Goal: Task Accomplishment & Management: Complete application form

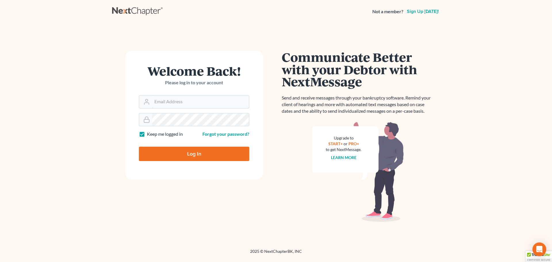
type input "[EMAIL_ADDRESS][DOMAIN_NAME]"
type input "Thinking..."
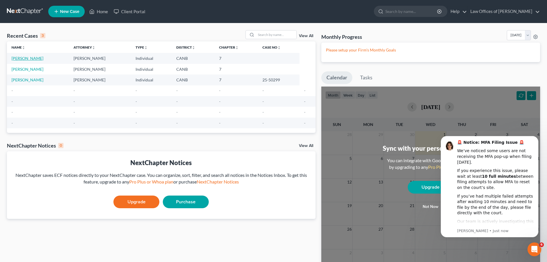
click at [35, 58] on link "Cataquiz, Anwar" at bounding box center [27, 58] width 32 height 5
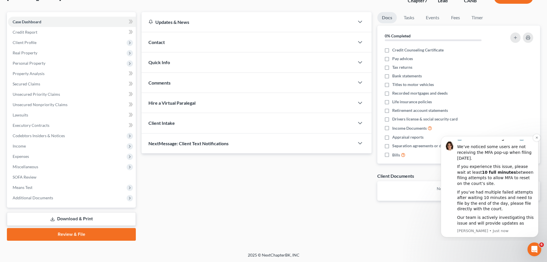
scroll to position [44, 0]
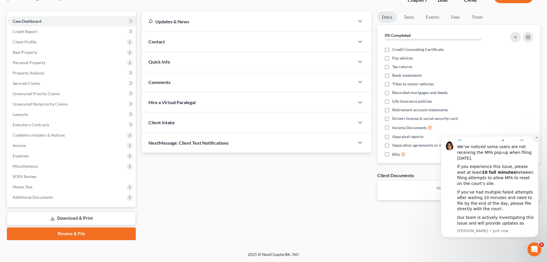
click at [538, 138] on icon "Dismiss notification" at bounding box center [537, 137] width 3 height 3
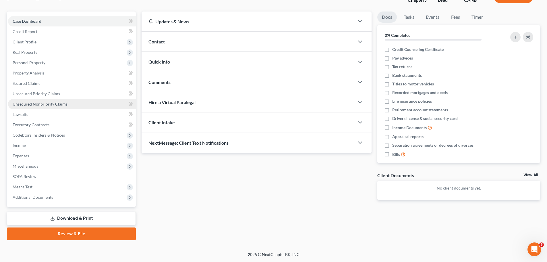
click at [38, 102] on span "Unsecured Nonpriority Claims" at bounding box center [40, 103] width 55 height 5
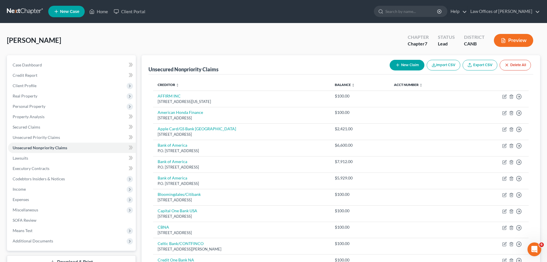
click at [402, 64] on button "New Claim" at bounding box center [407, 65] width 35 height 11
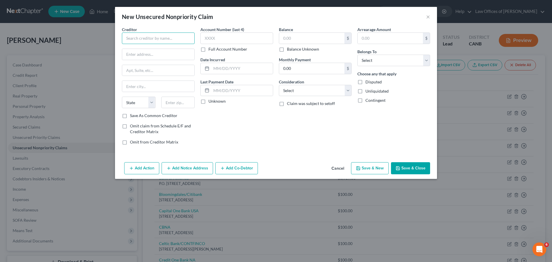
click at [171, 38] on input "text" at bounding box center [158, 37] width 73 height 11
type input "Upgrade Inc"
click at [163, 53] on input "text" at bounding box center [158, 54] width 72 height 11
type input "275 Battery Street"
click at [130, 69] on input "Fl 23" at bounding box center [158, 70] width 72 height 11
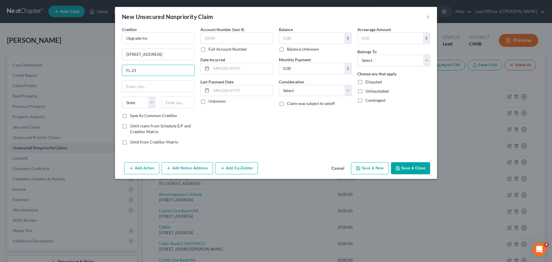
type input "FL 23"
click at [172, 86] on input "text" at bounding box center [158, 86] width 72 height 11
type input "San Francisco"
select select "4"
type input "94111"
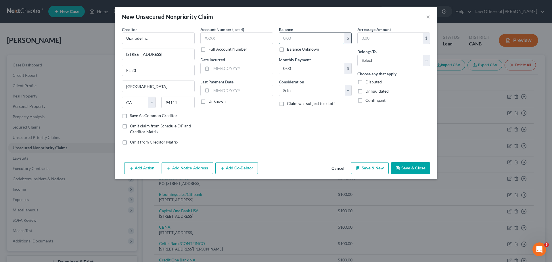
click at [303, 41] on input "text" at bounding box center [311, 38] width 65 height 11
type input "2,276"
click at [406, 61] on select "Select Debtor 1 Only Debtor 2 Only Debtor 1 And Debtor 2 Only At Least One Of T…" at bounding box center [393, 60] width 73 height 11
select select "0"
click at [357, 55] on select "Select Debtor 1 Only Debtor 2 Only Debtor 1 And Debtor 2 Only At Least One Of T…" at bounding box center [393, 60] width 73 height 11
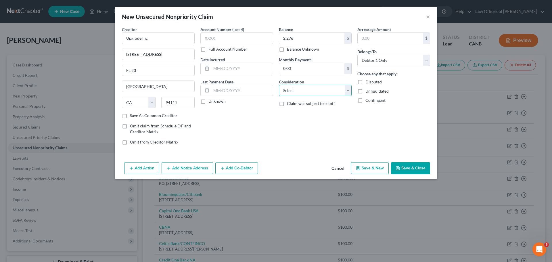
click at [337, 89] on select "Select Cable / Satellite Services Collection Agency Credit Card Debt Debt Couns…" at bounding box center [315, 90] width 73 height 11
select select "2"
click at [279, 85] on select "Select Cable / Satellite Services Collection Agency Credit Card Debt Debt Couns…" at bounding box center [315, 90] width 73 height 11
click at [130, 114] on label "Save As Common Creditor" at bounding box center [153, 116] width 47 height 6
click at [132, 114] on input "Save As Common Creditor" at bounding box center [134, 115] width 4 height 4
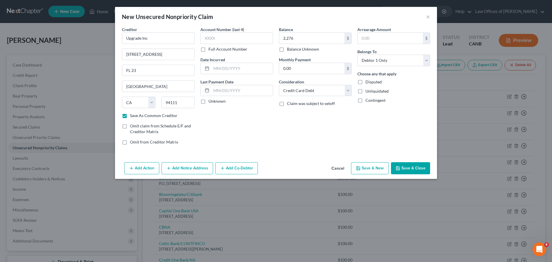
click at [373, 168] on button "Save & New" at bounding box center [370, 168] width 38 height 12
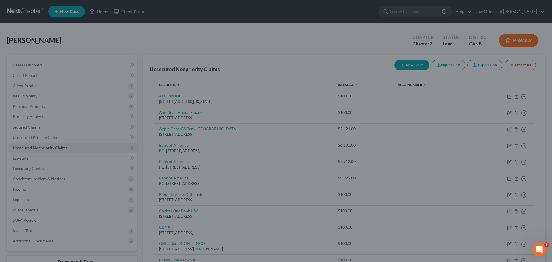
checkbox input "false"
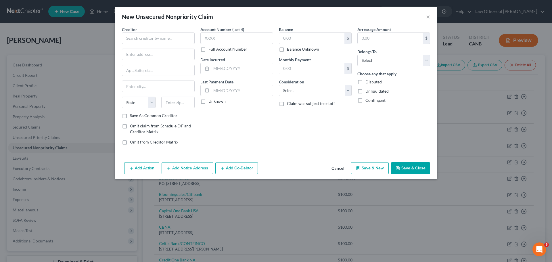
type input "2,276.00"
click at [166, 37] on input "text" at bounding box center [158, 37] width 73 height 11
click at [158, 48] on div "Upgrade Inc" at bounding box center [156, 48] width 60 height 6
type input "Upgrade Inc"
type input "275 Battery Street"
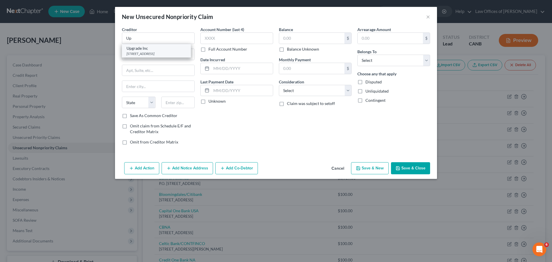
type input "FL 23"
type input "San Francisco"
select select "4"
type input "94111"
click at [130, 115] on label "Save As Common Creditor" at bounding box center [153, 116] width 47 height 6
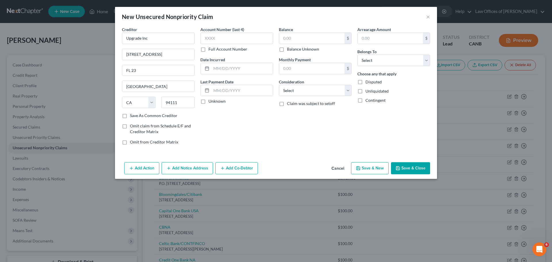
click at [132, 115] on input "Save As Common Creditor" at bounding box center [134, 115] width 4 height 4
checkbox input "true"
click at [301, 38] on input "text" at bounding box center [311, 38] width 65 height 11
type input "3,874"
click at [343, 93] on select "Select Cable / Satellite Services Collection Agency Credit Card Debt Debt Couns…" at bounding box center [315, 90] width 73 height 11
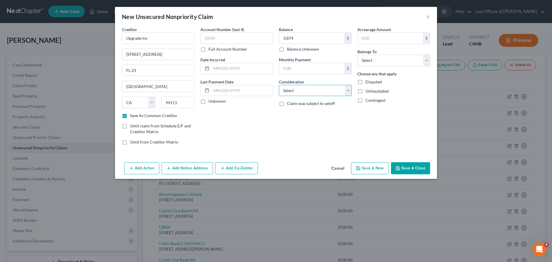
select select "2"
click at [279, 85] on select "Select Cable / Satellite Services Collection Agency Credit Card Debt Debt Couns…" at bounding box center [315, 90] width 73 height 11
click at [381, 62] on select "Select Debtor 1 Only Debtor 2 Only Debtor 1 And Debtor 2 Only At Least One Of T…" at bounding box center [393, 60] width 73 height 11
select select "0"
click at [357, 55] on select "Select Debtor 1 Only Debtor 2 Only Debtor 1 And Debtor 2 Only At Least One Of T…" at bounding box center [393, 60] width 73 height 11
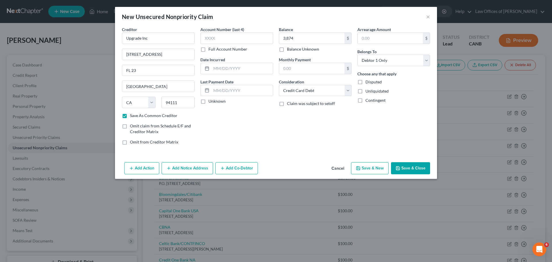
click at [372, 166] on button "Save & New" at bounding box center [370, 168] width 38 height 12
checkbox input "false"
type input "3,874.00"
type input "0.00"
click at [164, 39] on input "text" at bounding box center [158, 37] width 73 height 11
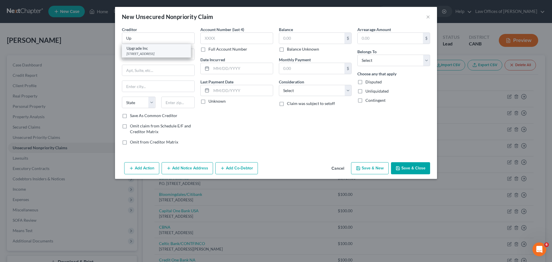
click at [164, 46] on div "Upgrade Inc" at bounding box center [156, 48] width 60 height 6
type input "Upgrade Inc"
type input "275 Battery Street"
type input "FL 23"
type input "San Francisco"
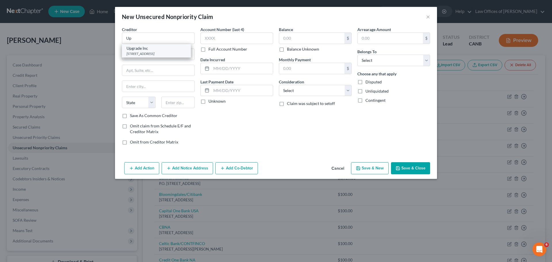
select select "4"
type input "94111"
click at [287, 38] on input "text" at bounding box center [311, 38] width 65 height 11
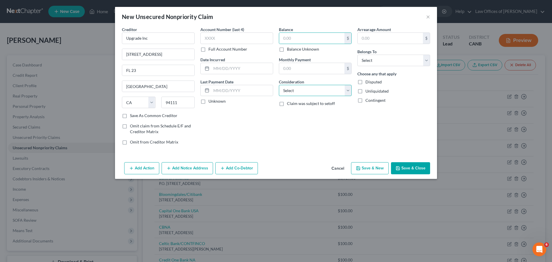
click at [316, 93] on select "Select Cable / Satellite Services Collection Agency Credit Card Debt Debt Couns…" at bounding box center [315, 90] width 73 height 11
click at [311, 39] on input "text" at bounding box center [311, 38] width 65 height 11
click at [319, 42] on input "text" at bounding box center [311, 38] width 65 height 11
click at [338, 89] on select "Select Cable / Satellite Services Collection Agency Credit Card Debt Debt Couns…" at bounding box center [315, 90] width 73 height 11
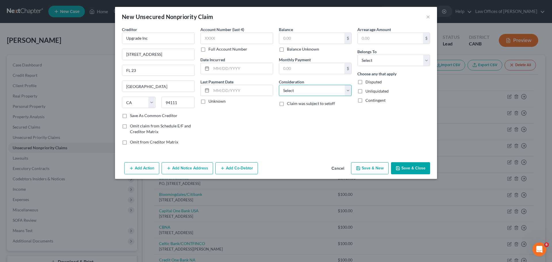
select select "2"
click at [279, 85] on select "Select Cable / Satellite Services Collection Agency Credit Card Debt Debt Couns…" at bounding box center [315, 90] width 73 height 11
click at [383, 64] on select "Select Debtor 1 Only Debtor 2 Only Debtor 1 And Debtor 2 Only At Least One Of T…" at bounding box center [393, 60] width 73 height 11
select select "0"
click at [357, 55] on select "Select Debtor 1 Only Debtor 2 Only Debtor 1 And Debtor 2 Only At Least One Of T…" at bounding box center [393, 60] width 73 height 11
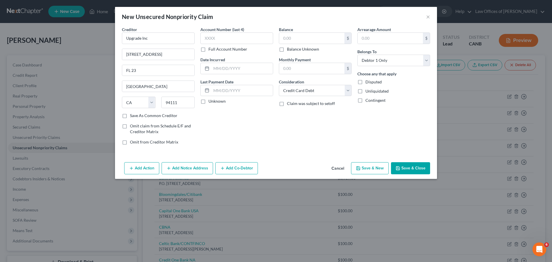
click at [365, 171] on button "Save & New" at bounding box center [370, 168] width 38 height 12
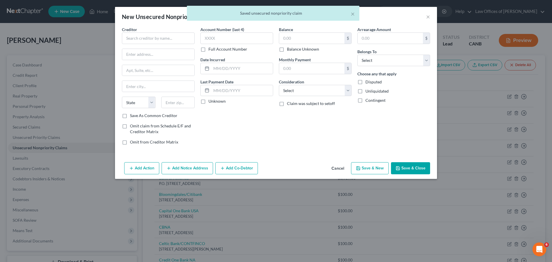
click at [427, 17] on div "× Saved unsecured nonpriority claim" at bounding box center [273, 15] width 552 height 18
click at [336, 165] on button "Cancel" at bounding box center [338, 168] width 22 height 11
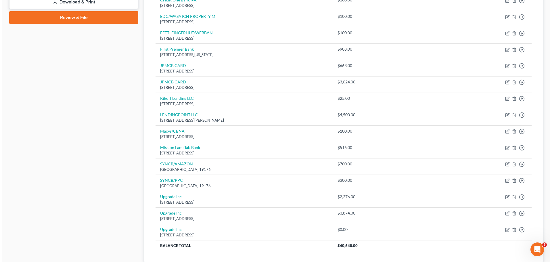
scroll to position [300, 0]
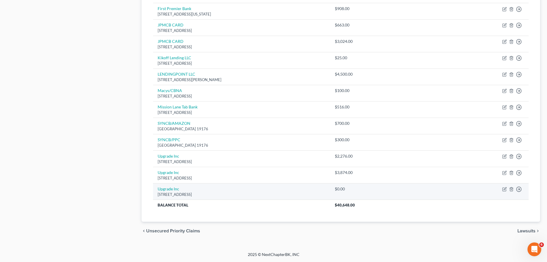
click at [212, 189] on td "Upgrade Inc 275 Battery Street FL 23, San Francisco, CA 94111" at bounding box center [241, 191] width 177 height 16
click at [211, 191] on td "Upgrade Inc 275 Battery Street FL 23, San Francisco, CA 94111" at bounding box center [241, 191] width 177 height 16
click at [195, 195] on div "275 Battery Street FL 23, San Francisco, CA 94111" at bounding box center [242, 194] width 168 height 5
click at [165, 190] on link "Upgrade Inc" at bounding box center [169, 188] width 22 height 5
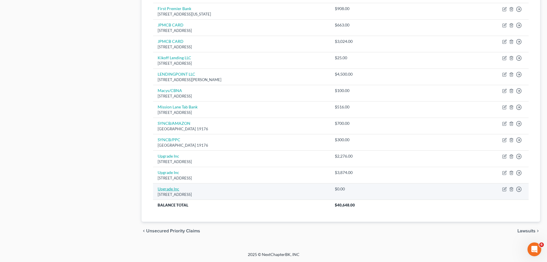
select select "4"
select select "2"
select select "0"
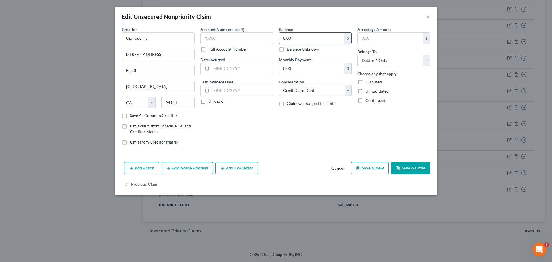
click at [290, 36] on input "0.00" at bounding box center [311, 38] width 65 height 11
type input "0"
type input "2,000"
click at [368, 167] on button "Save & New" at bounding box center [370, 168] width 38 height 12
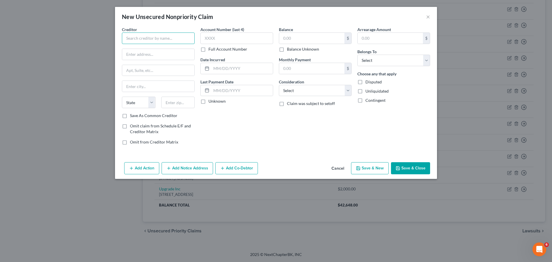
click at [183, 39] on input "text" at bounding box center [158, 37] width 73 height 11
type input "Upstart Network Inc."
click at [159, 54] on input "text" at bounding box center [158, 54] width 72 height 11
type input "2950 S Delaware Street"
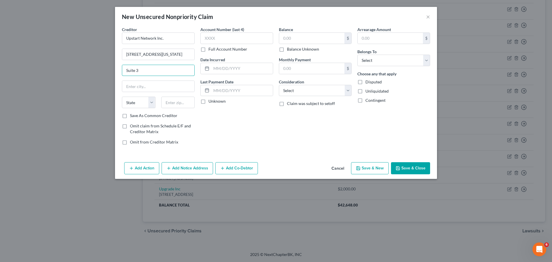
type input "Suite 3"
click at [173, 86] on input "text" at bounding box center [158, 86] width 72 height 11
type input "San Mateo"
select select "4"
type input "94403"
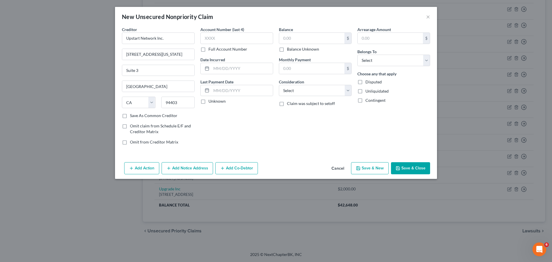
click at [130, 117] on label "Save As Common Creditor" at bounding box center [153, 116] width 47 height 6
click at [132, 116] on input "Save As Common Creditor" at bounding box center [134, 115] width 4 height 4
checkbox input "true"
drag, startPoint x: 312, startPoint y: 38, endPoint x: 325, endPoint y: 60, distance: 25.1
click at [312, 38] on input "text" at bounding box center [311, 38] width 65 height 11
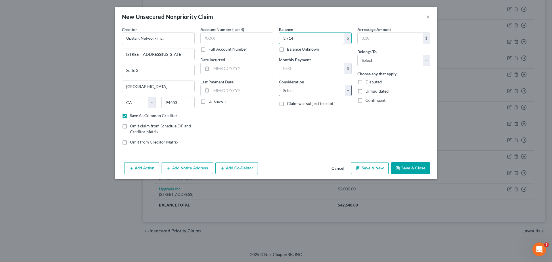
type input "3,714"
click at [337, 92] on select "Select Cable / Satellite Services Collection Agency Credit Card Debt Debt Couns…" at bounding box center [315, 90] width 73 height 11
select select "2"
click at [279, 85] on select "Select Cable / Satellite Services Collection Agency Credit Card Debt Debt Couns…" at bounding box center [315, 90] width 73 height 11
click at [388, 63] on select "Select Debtor 1 Only Debtor 2 Only Debtor 1 And Debtor 2 Only At Least One Of T…" at bounding box center [393, 60] width 73 height 11
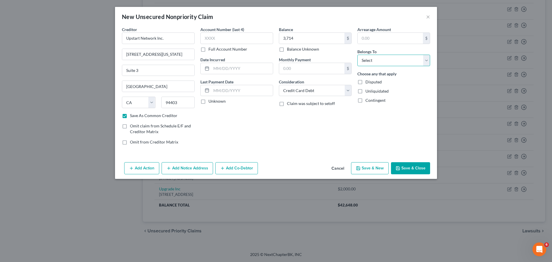
select select "0"
click at [357, 55] on select "Select Debtor 1 Only Debtor 2 Only Debtor 1 And Debtor 2 Only At Least One Of T…" at bounding box center [393, 60] width 73 height 11
click at [314, 89] on select "Select Cable / Satellite Services Collection Agency Credit Card Debt Debt Couns…" at bounding box center [315, 90] width 73 height 11
select select "14"
click at [279, 85] on select "Select Cable / Satellite Services Collection Agency Credit Card Debt Debt Couns…" at bounding box center [315, 90] width 73 height 11
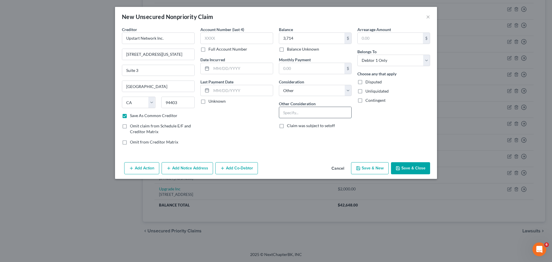
click at [308, 113] on input "text" at bounding box center [315, 112] width 72 height 11
type input "Company sold Velocity Investments LLC"
click at [368, 168] on button "Save & New" at bounding box center [370, 168] width 38 height 12
checkbox input "false"
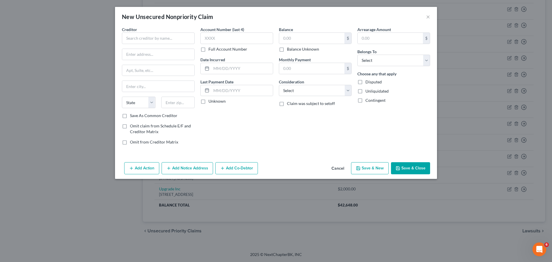
scroll to position [0, 0]
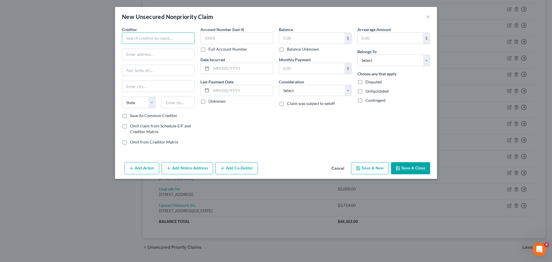
click at [149, 36] on input "text" at bounding box center [158, 37] width 73 height 11
type input "A"
type input "Jefferson Capital Syst"
type input "200 14th Ave. E"
type input "Sartell"
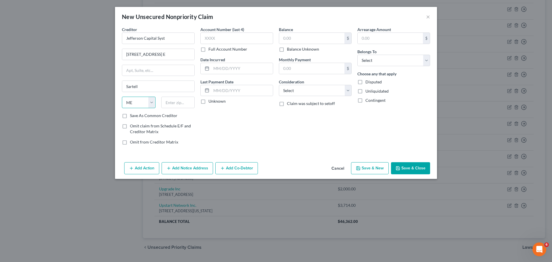
select select "24"
type input "56377"
click at [305, 38] on input "text" at bounding box center [311, 38] width 65 height 11
type input "1,277"
click at [328, 90] on select "Select Cable / Satellite Services Collection Agency Credit Card Debt Debt Couns…" at bounding box center [315, 90] width 73 height 11
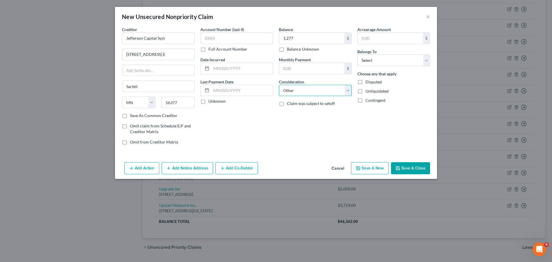
click at [279, 85] on select "Select Cable / Satellite Services Collection Agency Credit Card Debt Debt Couns…" at bounding box center [315, 90] width 73 height 11
click at [313, 114] on input "text" at bounding box center [315, 112] width 72 height 11
click at [350, 93] on select "Select Cable / Satellite Services Collection Agency Credit Card Debt Debt Couns…" at bounding box center [315, 90] width 73 height 11
select select "1"
click at [279, 85] on select "Select Cable / Satellite Services Collection Agency Credit Card Debt Debt Couns…" at bounding box center [315, 90] width 73 height 11
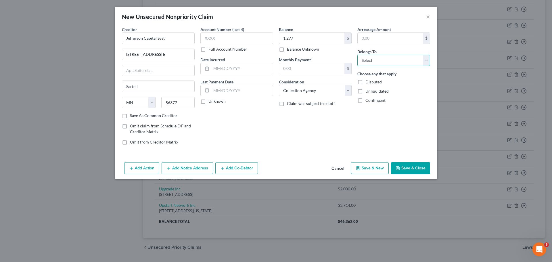
click at [378, 58] on select "Select Debtor 1 Only Debtor 2 Only Debtor 1 And Debtor 2 Only At Least One Of T…" at bounding box center [393, 60] width 73 height 11
select select "0"
click at [357, 55] on select "Select Debtor 1 Only Debtor 2 Only Debtor 1 And Debtor 2 Only At Least One Of T…" at bounding box center [393, 60] width 73 height 11
click at [182, 170] on button "Add Notice Address" at bounding box center [187, 168] width 51 height 12
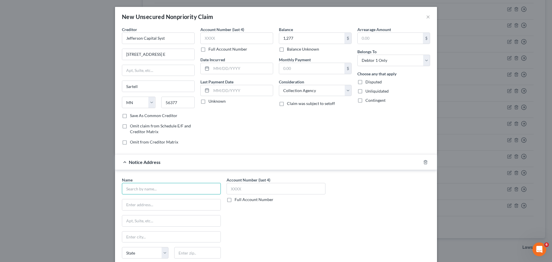
click at [181, 188] on input "text" at bounding box center [171, 188] width 99 height 11
click at [291, 35] on input "1,277" at bounding box center [311, 38] width 65 height 11
click at [424, 162] on icon "button" at bounding box center [425, 162] width 5 height 5
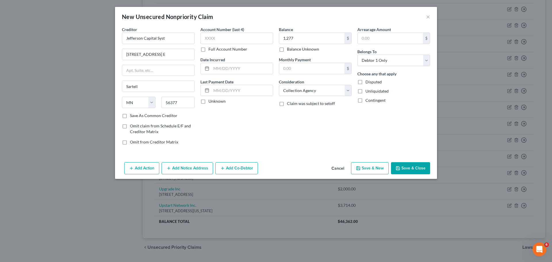
click at [369, 165] on button "Save & New" at bounding box center [370, 168] width 38 height 12
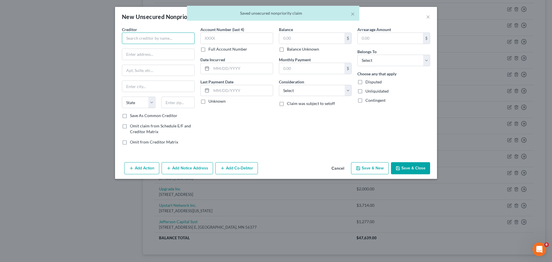
click at [140, 35] on input "text" at bounding box center [158, 37] width 73 height 11
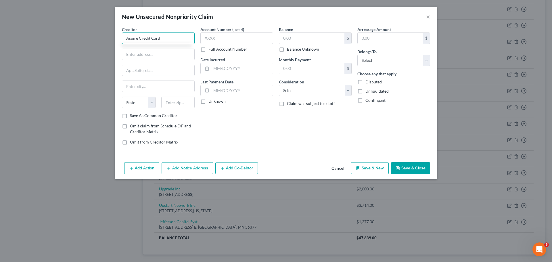
type input "Aspire Credit Card"
type input "PO Box 105555"
click at [159, 82] on input "text" at bounding box center [158, 86] width 72 height 11
type input "Atlanta"
select select "10"
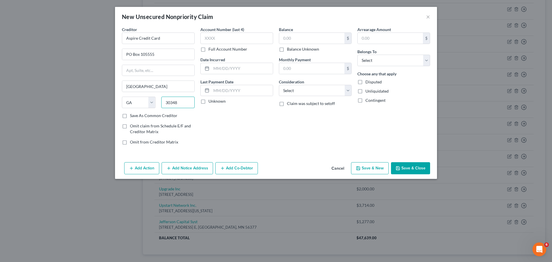
type input "30348"
click at [130, 117] on label "Save As Common Creditor" at bounding box center [153, 116] width 47 height 6
click at [132, 116] on input "Save As Common Creditor" at bounding box center [134, 115] width 4 height 4
checkbox input "true"
click at [296, 38] on input "text" at bounding box center [311, 38] width 65 height 11
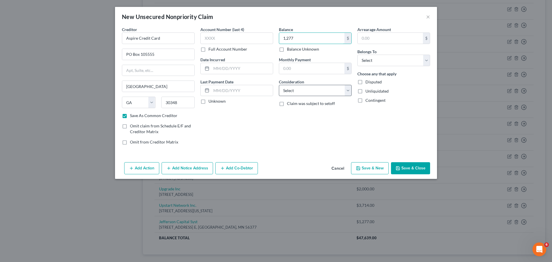
type input "1,277"
click at [328, 91] on select "Select Cable / Satellite Services Collection Agency Credit Card Debt Debt Couns…" at bounding box center [315, 90] width 73 height 11
select select "2"
click at [279, 85] on select "Select Cable / Satellite Services Collection Agency Credit Card Debt Debt Couns…" at bounding box center [315, 90] width 73 height 11
click at [393, 57] on select "Select Debtor 1 Only Debtor 2 Only Debtor 1 And Debtor 2 Only At Least One Of T…" at bounding box center [393, 60] width 73 height 11
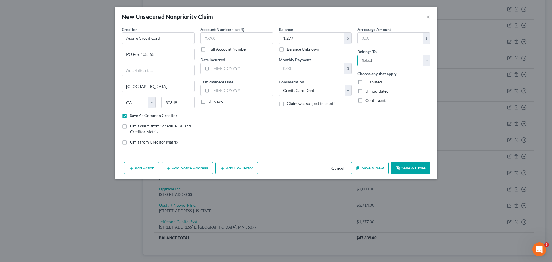
select select "0"
click at [357, 55] on select "Select Debtor 1 Only Debtor 2 Only Debtor 1 And Debtor 2 Only At Least One Of T…" at bounding box center [393, 60] width 73 height 11
click at [367, 168] on button "Save & New" at bounding box center [370, 168] width 38 height 12
checkbox input "false"
type input "1,277.00"
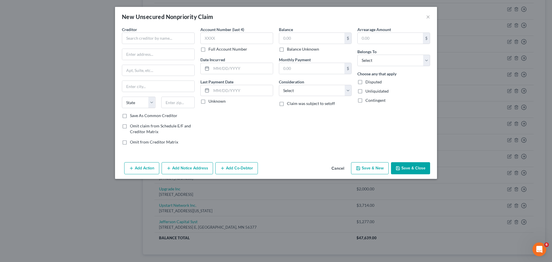
type input "0.00"
click at [167, 40] on input "text" at bounding box center [158, 37] width 73 height 11
type input "LVNV Funding"
drag, startPoint x: 357, startPoint y: 220, endPoint x: 344, endPoint y: 236, distance: 19.8
click at [348, 228] on div "New Unsecured Nonpriority Claim × Creditor * LVNV Funding State AL AK AR AZ CA …" at bounding box center [276, 131] width 552 height 262
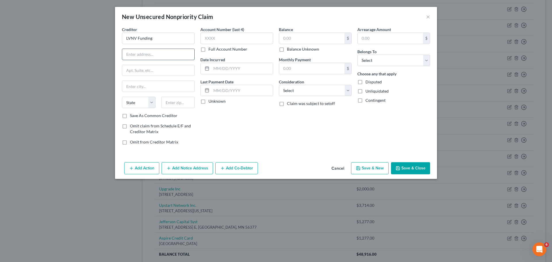
click at [167, 49] on input "text" at bounding box center [158, 54] width 72 height 11
type input "PO Box 1269"
type input "Greenville"
select select "42"
type input "29602"
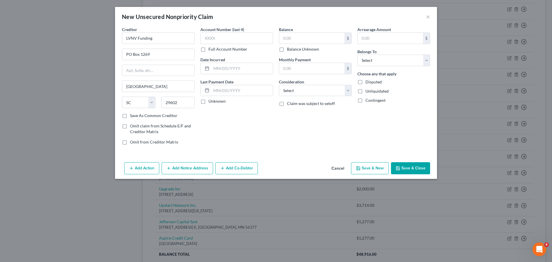
click at [130, 115] on label "Save As Common Creditor" at bounding box center [153, 116] width 47 height 6
click at [132, 115] on input "Save As Common Creditor" at bounding box center [134, 115] width 4 height 4
checkbox input "true"
click at [322, 34] on input "text" at bounding box center [311, 38] width 65 height 11
type input "516"
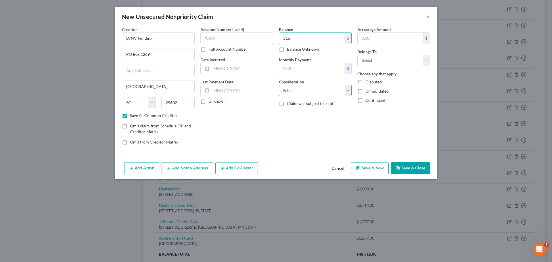
click at [326, 90] on select "Select Cable / Satellite Services Collection Agency Credit Card Debt Debt Couns…" at bounding box center [315, 90] width 73 height 11
select select "14"
click at [279, 85] on select "Select Cable / Satellite Services Collection Agency Credit Card Debt Debt Couns…" at bounding box center [315, 90] width 73 height 11
click at [312, 116] on input "text" at bounding box center [315, 112] width 72 height 11
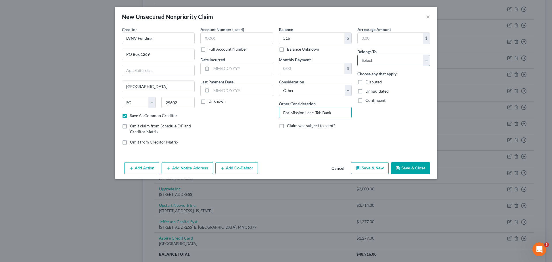
type input "For Mission Lane Tab Bank"
click at [370, 57] on select "Select Debtor 1 Only Debtor 2 Only Debtor 1 And Debtor 2 Only At Least One Of T…" at bounding box center [393, 60] width 73 height 11
select select "0"
click at [357, 55] on select "Select Debtor 1 Only Debtor 2 Only Debtor 1 And Debtor 2 Only At Least One Of T…" at bounding box center [393, 60] width 73 height 11
click at [380, 169] on button "Save & New" at bounding box center [370, 168] width 38 height 12
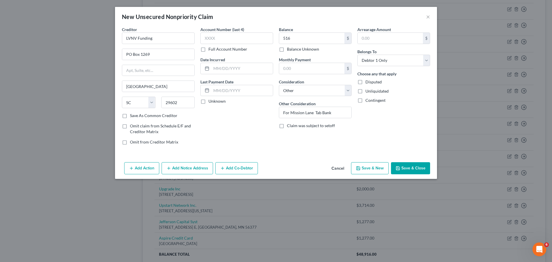
checkbox input "false"
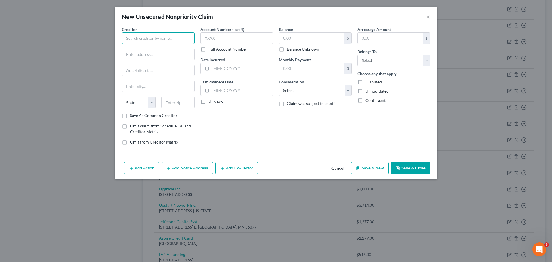
click at [132, 39] on input "text" at bounding box center [158, 37] width 73 height 11
type input "Mission Lane LLC"
click at [138, 57] on input "text" at bounding box center [158, 54] width 72 height 11
type input "PO Box 105286"
type input "Atlanta"
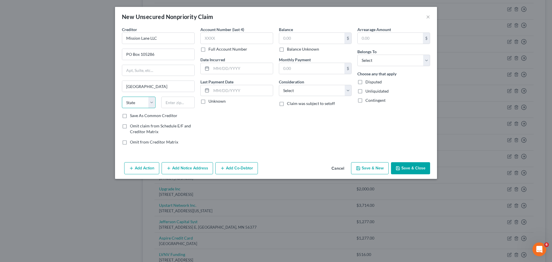
select select "10"
type input "30348"
click at [130, 115] on label "Save As Common Creditor" at bounding box center [153, 116] width 47 height 6
click at [132, 115] on input "Save As Common Creditor" at bounding box center [134, 115] width 4 height 4
checkbox input "true"
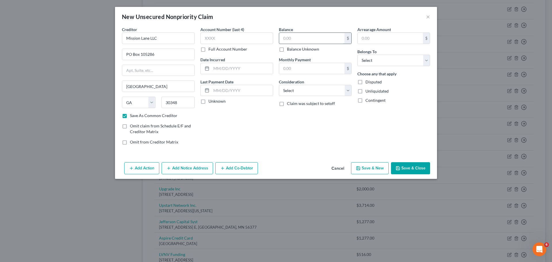
drag, startPoint x: 299, startPoint y: 34, endPoint x: 299, endPoint y: 38, distance: 4.0
click at [299, 34] on input "text" at bounding box center [311, 38] width 65 height 11
type input "516"
click at [386, 64] on select "Select Debtor 1 Only Debtor 2 Only Debtor 1 And Debtor 2 Only At Least One Of T…" at bounding box center [393, 60] width 73 height 11
select select "0"
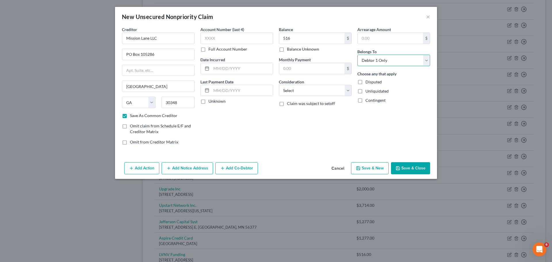
click at [357, 55] on select "Select Debtor 1 Only Debtor 2 Only Debtor 1 And Debtor 2 Only At Least One Of T…" at bounding box center [393, 60] width 73 height 11
click at [318, 96] on select "Select Cable / Satellite Services Collection Agency Credit Card Debt Debt Couns…" at bounding box center [315, 90] width 73 height 11
select select "14"
click at [279, 85] on select "Select Cable / Satellite Services Collection Agency Credit Card Debt Debt Couns…" at bounding box center [315, 90] width 73 height 11
click at [289, 116] on input "text" at bounding box center [315, 112] width 72 height 11
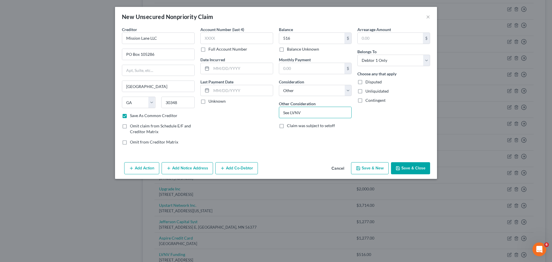
type input "See LVNV"
click at [185, 171] on button "Add Notice Address" at bounding box center [187, 168] width 51 height 12
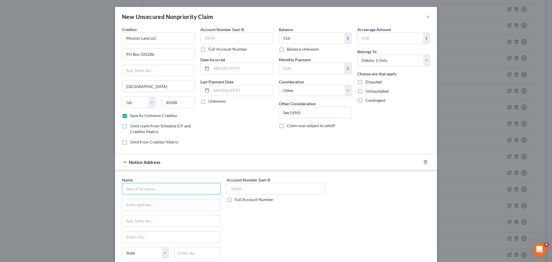
click at [176, 192] on input "text" at bounding box center [171, 188] width 99 height 11
type input "Mission Lane LLC"
type input "PO Box 105286"
type input "Atlanta"
select select "10"
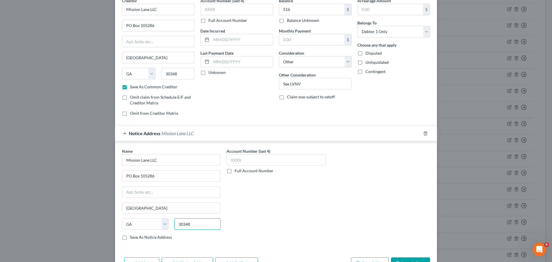
scroll to position [48, 0]
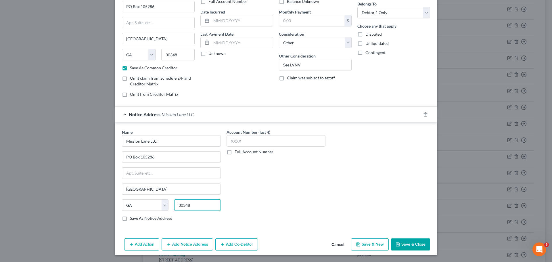
type input "30348"
click at [130, 218] on label "Save As Notice Address" at bounding box center [151, 218] width 42 height 6
click at [132, 218] on input "Save As Notice Address" at bounding box center [134, 217] width 4 height 4
checkbox input "true"
click at [366, 248] on button "Save & New" at bounding box center [370, 244] width 38 height 12
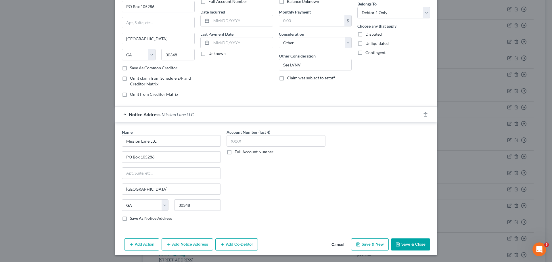
checkbox input "false"
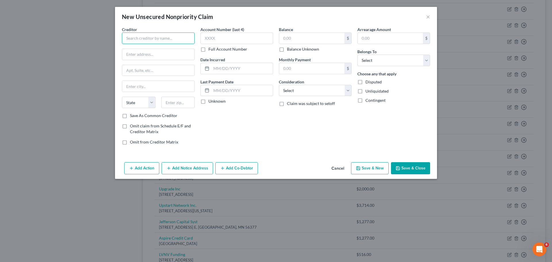
click at [154, 42] on input "text" at bounding box center [158, 37] width 73 height 11
click at [157, 54] on div "PO Box 1269, Greenville, SC 29602" at bounding box center [156, 53] width 60 height 5
type input "LVNV Funding"
type input "PO Box 1269"
type input "Greenville"
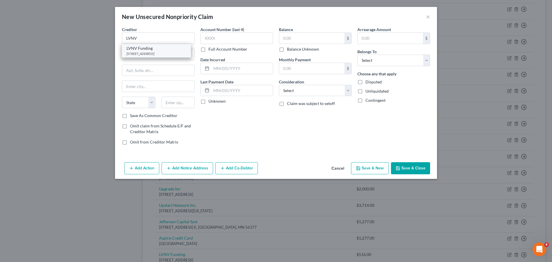
select select "42"
type input "29602"
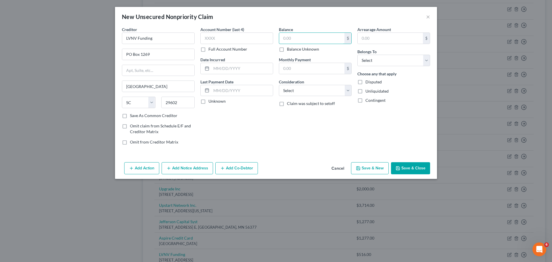
drag, startPoint x: 299, startPoint y: 39, endPoint x: 316, endPoint y: 126, distance: 88.7
click at [299, 39] on input "text" at bounding box center [311, 38] width 65 height 11
type input "694"
click at [321, 93] on select "Select Cable / Satellite Services Collection Agency Credit Card Debt Debt Couns…" at bounding box center [315, 90] width 73 height 11
select select "14"
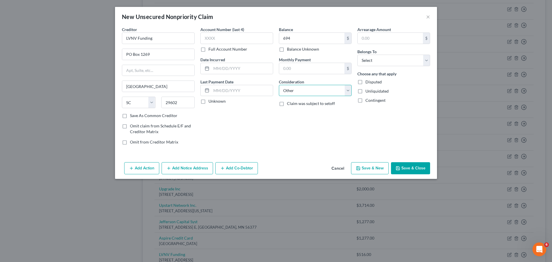
click at [279, 85] on select "Select Cable / Satellite Services Collection Agency Credit Card Debt Debt Couns…" at bounding box center [315, 90] width 73 height 11
click at [312, 114] on input "text" at bounding box center [315, 112] width 72 height 11
type input "Bought from Surge Celtic Bank"
click at [389, 63] on select "Select Debtor 1 Only Debtor 2 Only Debtor 1 And Debtor 2 Only At Least One Of T…" at bounding box center [393, 60] width 73 height 11
select select "0"
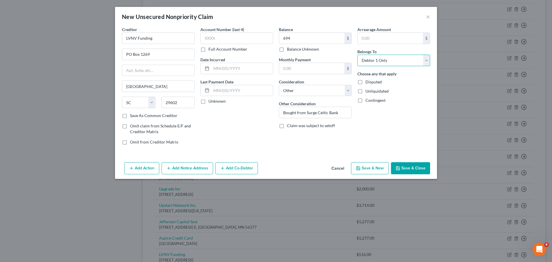
click at [357, 55] on select "Select Debtor 1 Only Debtor 2 Only Debtor 1 And Debtor 2 Only At Least One Of T…" at bounding box center [393, 60] width 73 height 11
click at [130, 116] on label "Save As Common Creditor" at bounding box center [153, 116] width 47 height 6
click at [132, 116] on input "Save As Common Creditor" at bounding box center [134, 115] width 4 height 4
click at [369, 168] on button "Save & New" at bounding box center [370, 168] width 38 height 12
checkbox input "false"
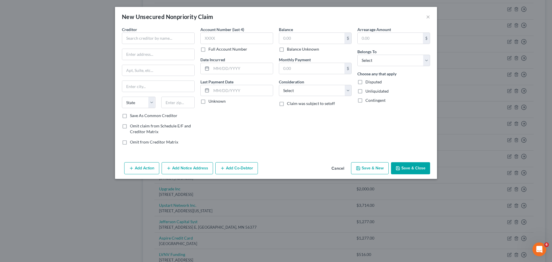
click at [342, 170] on button "Cancel" at bounding box center [338, 168] width 22 height 11
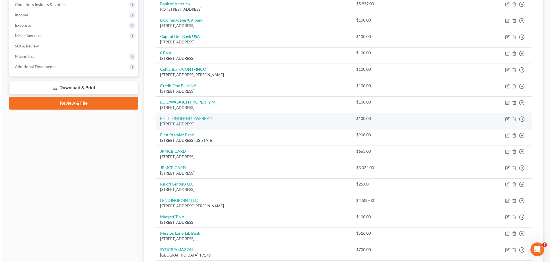
scroll to position [0, 0]
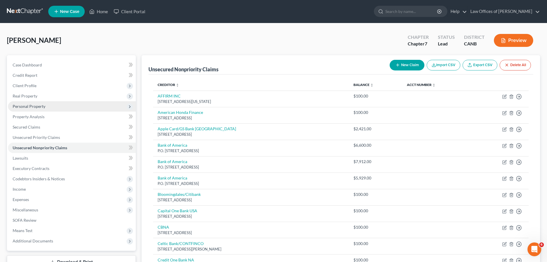
click at [41, 107] on span "Personal Property" at bounding box center [29, 106] width 33 height 5
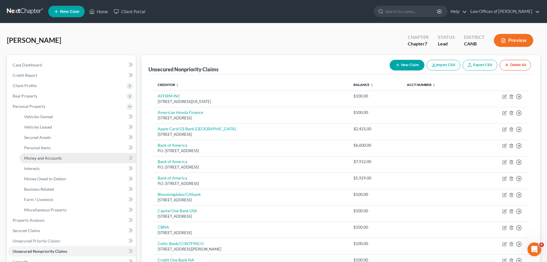
click at [43, 158] on span "Money and Accounts" at bounding box center [43, 157] width 38 height 5
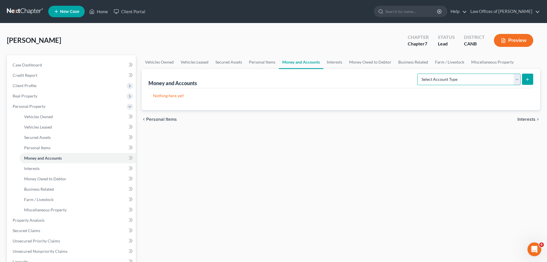
click at [453, 80] on select "Select Account Type Brokerage Cash on Hand Certificates of Deposit Checking Acc…" at bounding box center [469, 79] width 103 height 11
click at [354, 94] on p "Nothing here yet!" at bounding box center [341, 96] width 376 height 6
click at [333, 64] on link "Interests" at bounding box center [335, 62] width 22 height 14
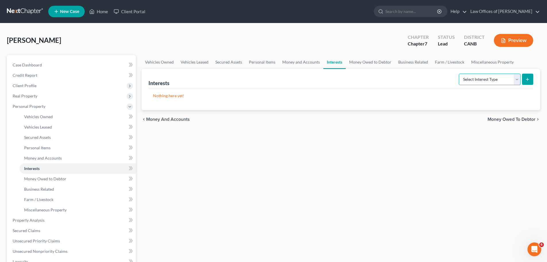
click at [462, 81] on select "Select Interest Type 401K Annuity Bond Education IRA Government Bond Government…" at bounding box center [490, 79] width 62 height 11
select select "401k"
click at [460, 74] on select "Select Interest Type 401K Annuity Bond Education IRA Government Bond Government…" at bounding box center [490, 79] width 62 height 11
click at [527, 78] on icon "submit" at bounding box center [528, 79] width 5 height 5
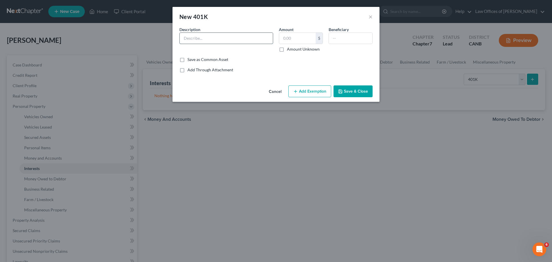
click at [256, 42] on input "text" at bounding box center [226, 38] width 93 height 11
type input "Employer 401k"
type input "800.00"
click at [356, 35] on input "text" at bounding box center [350, 38] width 43 height 11
type input "D"
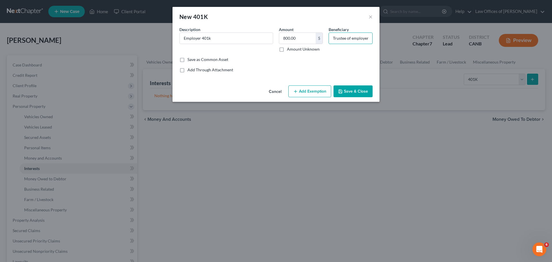
type input "Trustee of employer"
click at [363, 89] on button "Save & Close" at bounding box center [352, 91] width 39 height 12
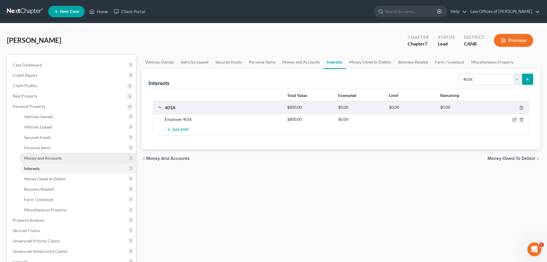
click at [52, 157] on span "Money and Accounts" at bounding box center [43, 157] width 38 height 5
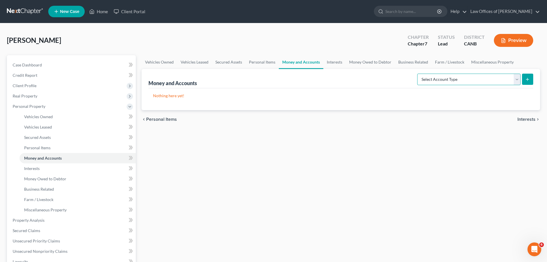
click at [426, 77] on select "Select Account Type Brokerage Cash on Hand Certificates of Deposit Checking Acc…" at bounding box center [469, 79] width 103 height 11
select select "checking"
click at [419, 74] on select "Select Account Type Brokerage Cash on Hand Certificates of Deposit Checking Acc…" at bounding box center [469, 79] width 103 height 11
click at [525, 80] on button "submit" at bounding box center [527, 79] width 11 height 11
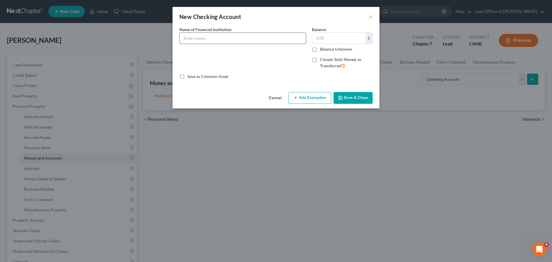
click at [273, 38] on input "text" at bounding box center [243, 38] width 126 height 11
type input "Wells Fargo Checking Account"
type input "100.00"
click at [319, 95] on button "Add Exemption" at bounding box center [309, 98] width 43 height 12
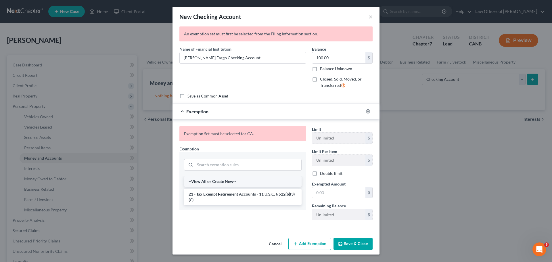
click at [220, 183] on li "--View All or Create New--" at bounding box center [243, 181] width 118 height 10
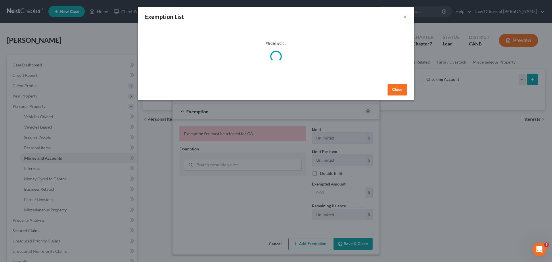
select select "5"
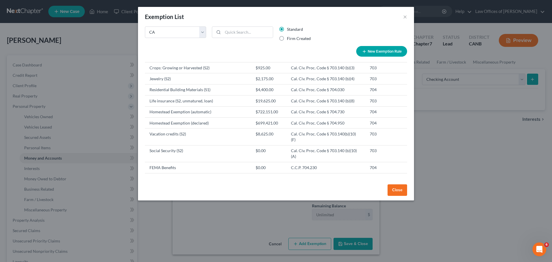
scroll to position [856, 0]
click at [243, 33] on input "search" at bounding box center [248, 32] width 50 height 11
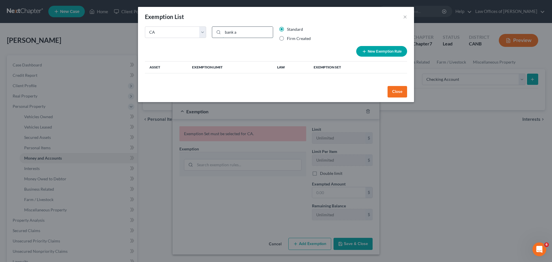
scroll to position [0, 0]
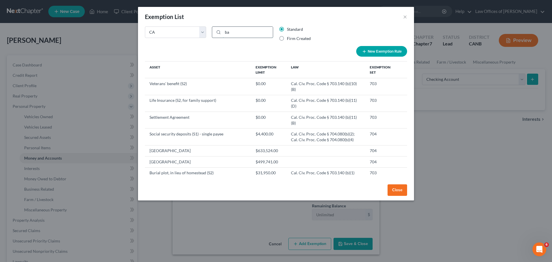
type input "b"
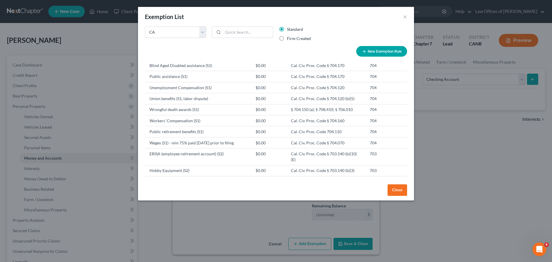
scroll to position [618, 0]
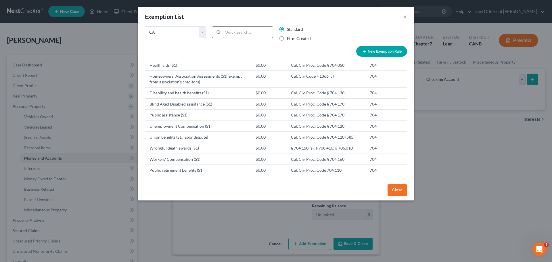
click at [250, 34] on input "search" at bounding box center [248, 32] width 50 height 11
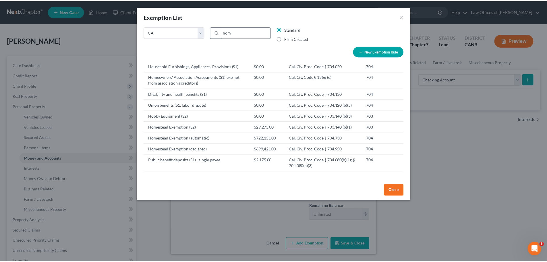
scroll to position [80, 0]
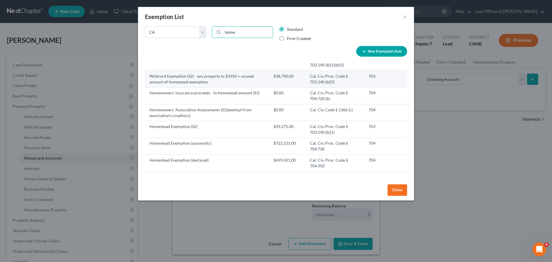
type input "home"
click at [218, 82] on td "Wildcard Exemption (S2) - any property to $1950 + unused amount of homestead ex…" at bounding box center [207, 79] width 124 height 17
click at [204, 79] on td "Wildcard Exemption (S2) - any property to $1950 + unused amount of homestead ex…" at bounding box center [207, 79] width 124 height 17
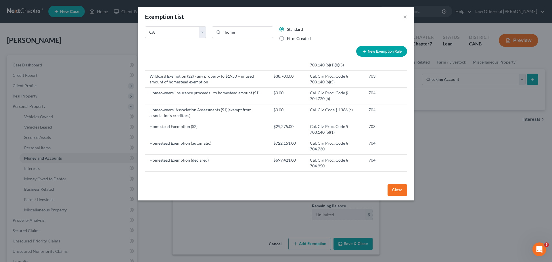
click at [401, 190] on button "Close" at bounding box center [397, 189] width 20 height 11
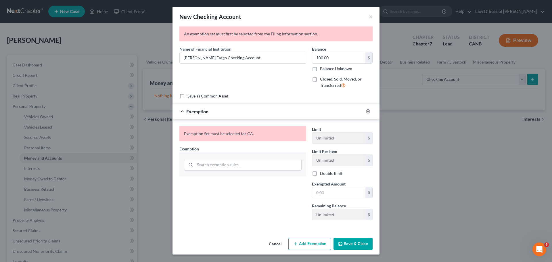
click at [234, 133] on div "Exemption Set must be selected for CA." at bounding box center [242, 133] width 127 height 15
click at [265, 31] on div "An exemption set must first be selected from the Filing Information section." at bounding box center [275, 33] width 193 height 15
click at [204, 114] on div "Exemption" at bounding box center [267, 111] width 191 height 15
click at [219, 168] on input "search" at bounding box center [248, 164] width 106 height 11
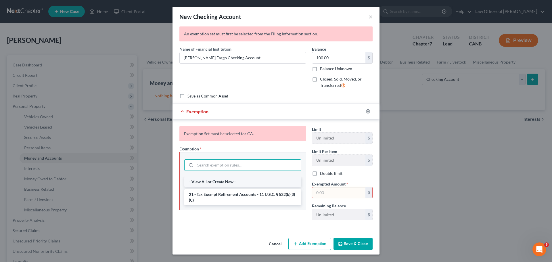
click at [222, 184] on li "--View All or Create New--" at bounding box center [242, 181] width 117 height 10
select select "5"
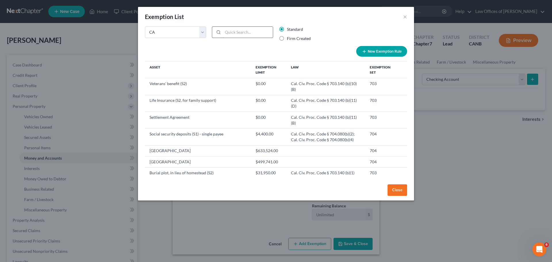
click at [236, 34] on input "search" at bounding box center [248, 32] width 50 height 11
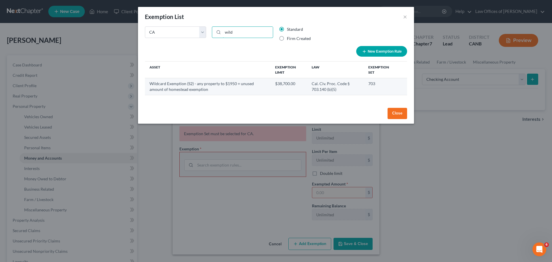
type input "wild"
click at [335, 86] on td "Cal. Civ. Proc. Code § 703.140 (b)(5)" at bounding box center [335, 86] width 57 height 17
click at [253, 83] on td "Wildcard Exemption (S2) - any property to $1950 + unused amount of homestead ex…" at bounding box center [208, 86] width 126 height 17
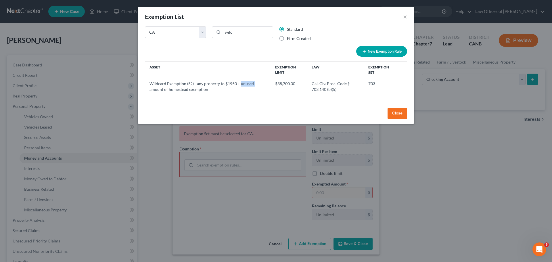
click at [398, 111] on button "Close" at bounding box center [397, 113] width 20 height 11
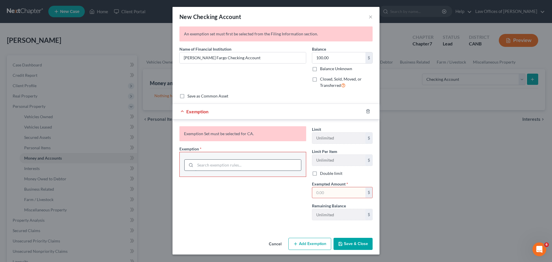
click at [250, 161] on input "search" at bounding box center [248, 164] width 106 height 11
type input "w"
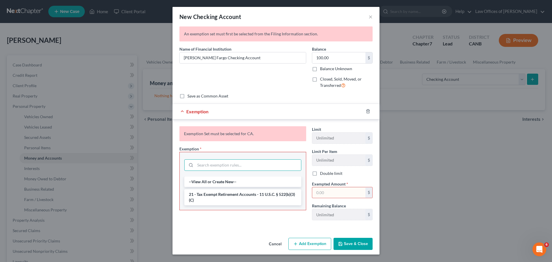
click at [349, 242] on button "Save & Close" at bounding box center [352, 244] width 39 height 12
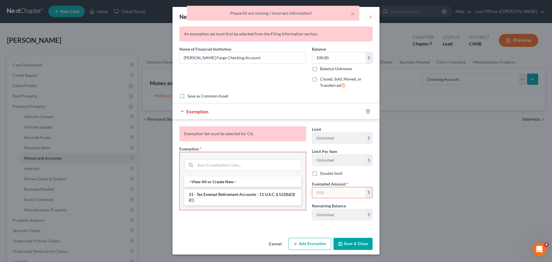
click at [277, 244] on button "Cancel" at bounding box center [275, 243] width 22 height 11
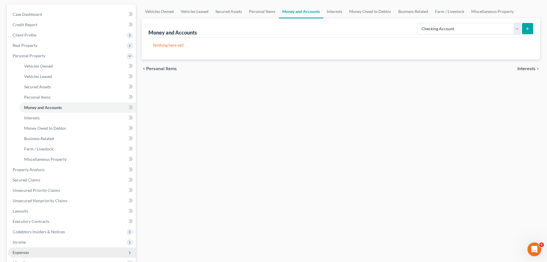
scroll to position [0, 0]
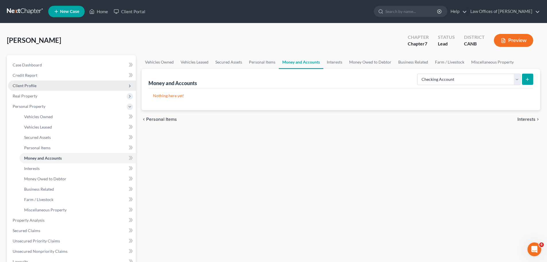
click at [36, 83] on span "Client Profile" at bounding box center [72, 85] width 128 height 10
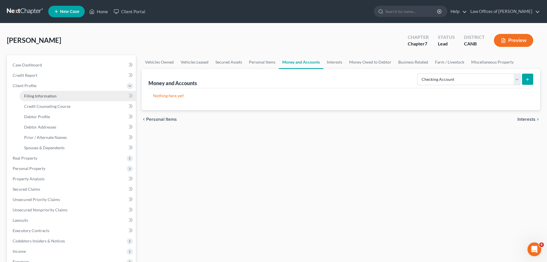
click at [41, 93] on link "Filing Information" at bounding box center [78, 96] width 116 height 10
select select "1"
select select "0"
select select "4"
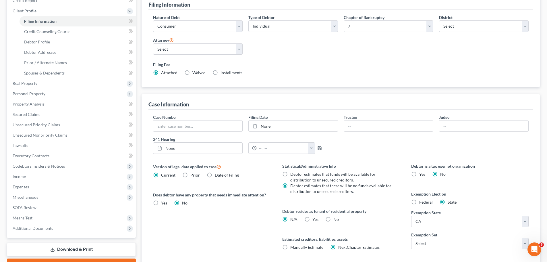
scroll to position [117, 0]
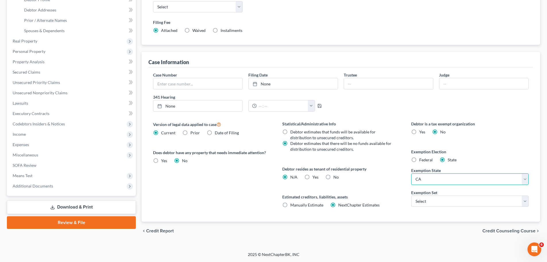
click at [423, 179] on select "State AL AK AR AZ CA CO CT DE DC FL GA GU HI ID IL IN IA KS KY LA ME MD MA MI M…" at bounding box center [471, 178] width 118 height 11
click at [429, 207] on div "Debtor is a tax exempt organization Yes No Exemption Election Federal State Exe…" at bounding box center [470, 171] width 129 height 101
click at [429, 201] on select "Select 703 704" at bounding box center [471, 200] width 118 height 11
select select "0"
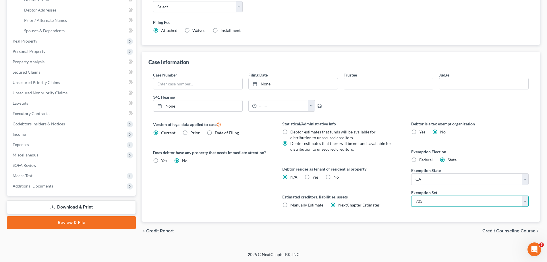
click at [412, 195] on select "Select 703 704" at bounding box center [471, 200] width 118 height 11
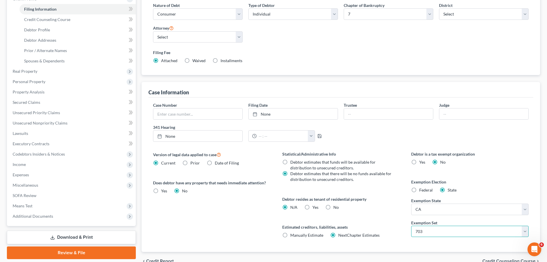
scroll to position [40, 0]
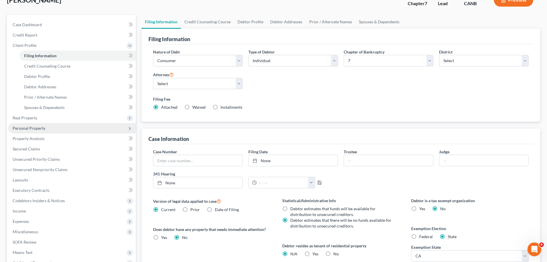
click at [43, 127] on span "Personal Property" at bounding box center [29, 128] width 33 height 5
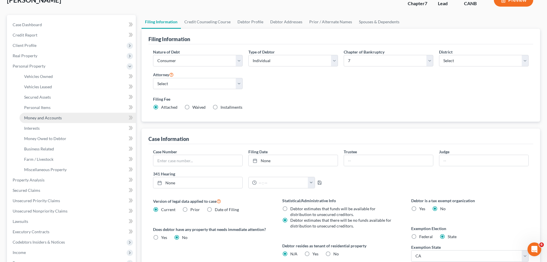
click at [42, 115] on span "Money and Accounts" at bounding box center [43, 117] width 38 height 5
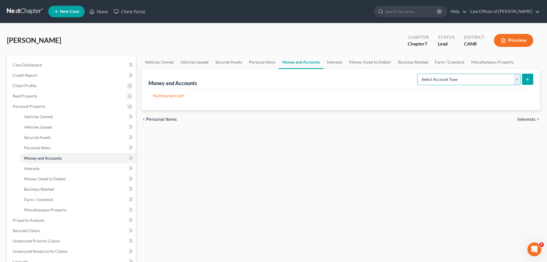
click at [448, 74] on select "Select Account Type Brokerage Cash on Hand Certificates of Deposit Checking Acc…" at bounding box center [469, 79] width 103 height 11
select select "checking"
click at [419, 74] on select "Select Account Type Brokerage Cash on Hand Certificates of Deposit Checking Acc…" at bounding box center [469, 79] width 103 height 11
click at [524, 76] on button "submit" at bounding box center [527, 79] width 11 height 11
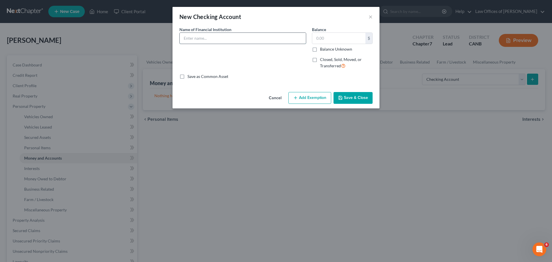
click at [257, 41] on input "text" at bounding box center [243, 38] width 126 height 11
type input "Wells Fargo Bank Checking"
click at [332, 35] on input "text" at bounding box center [338, 38] width 53 height 11
type input "100"
click at [269, 60] on div "Name of Financial Institution * Wells Fargo Bank Checking" at bounding box center [242, 49] width 132 height 47
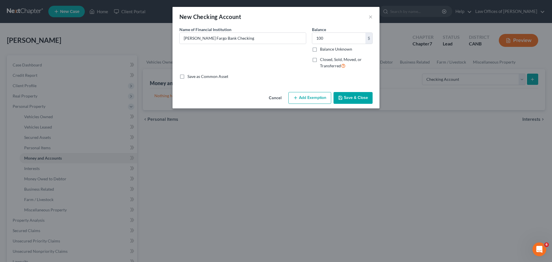
click at [300, 97] on button "Add Exemption" at bounding box center [309, 98] width 43 height 12
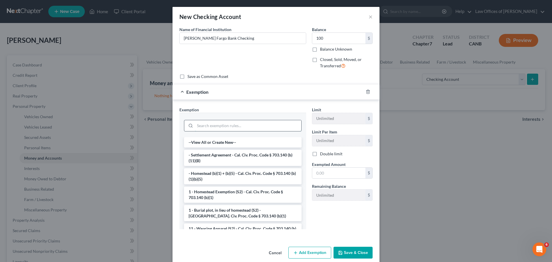
click at [262, 125] on input "search" at bounding box center [248, 125] width 106 height 11
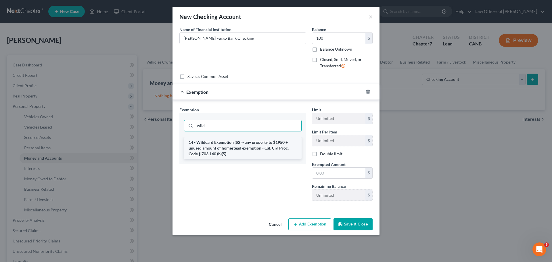
type input "wild"
click at [268, 148] on li "14 - Wildcard Exemption (S2) - any property to $1950 + unused amount of homeste…" at bounding box center [243, 148] width 118 height 22
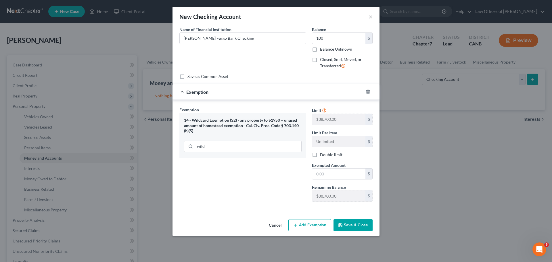
click at [349, 226] on button "Save & Close" at bounding box center [352, 225] width 39 height 12
click at [226, 144] on input "wild" at bounding box center [248, 146] width 106 height 11
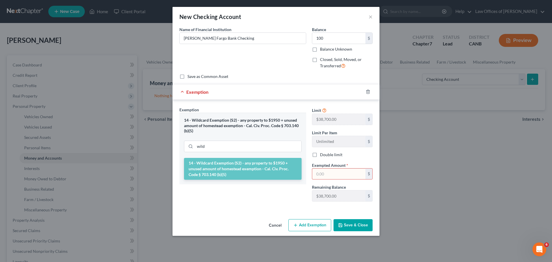
click at [230, 166] on li "14 - Wildcard Exemption (S2) - any property to $1950 + unused amount of homeste…" at bounding box center [243, 169] width 118 height 22
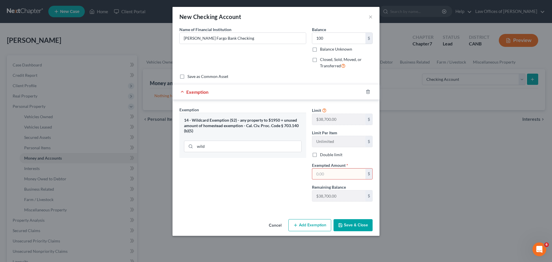
click at [321, 177] on input "text" at bounding box center [338, 173] width 53 height 11
type input "100.00"
click at [357, 223] on button "Save & Close" at bounding box center [352, 225] width 39 height 12
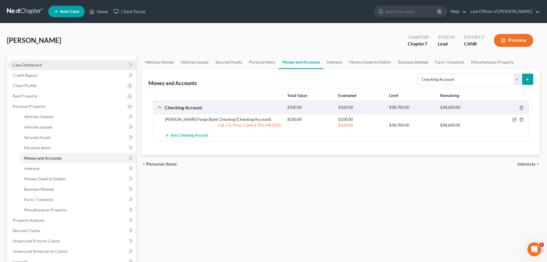
click at [21, 65] on span "Case Dashboard" at bounding box center [27, 64] width 29 height 5
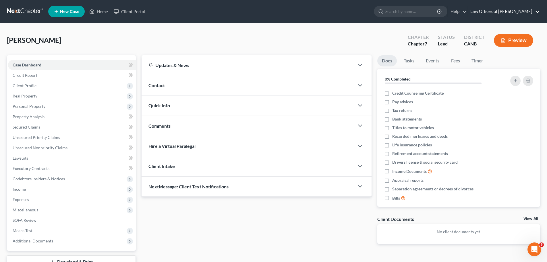
click at [524, 14] on link "Law Offices of Keith F. Carr" at bounding box center [504, 11] width 72 height 10
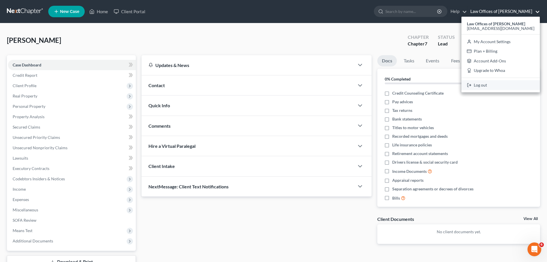
click at [494, 84] on link "Log out" at bounding box center [501, 85] width 78 height 10
